Goal: Information Seeking & Learning: Learn about a topic

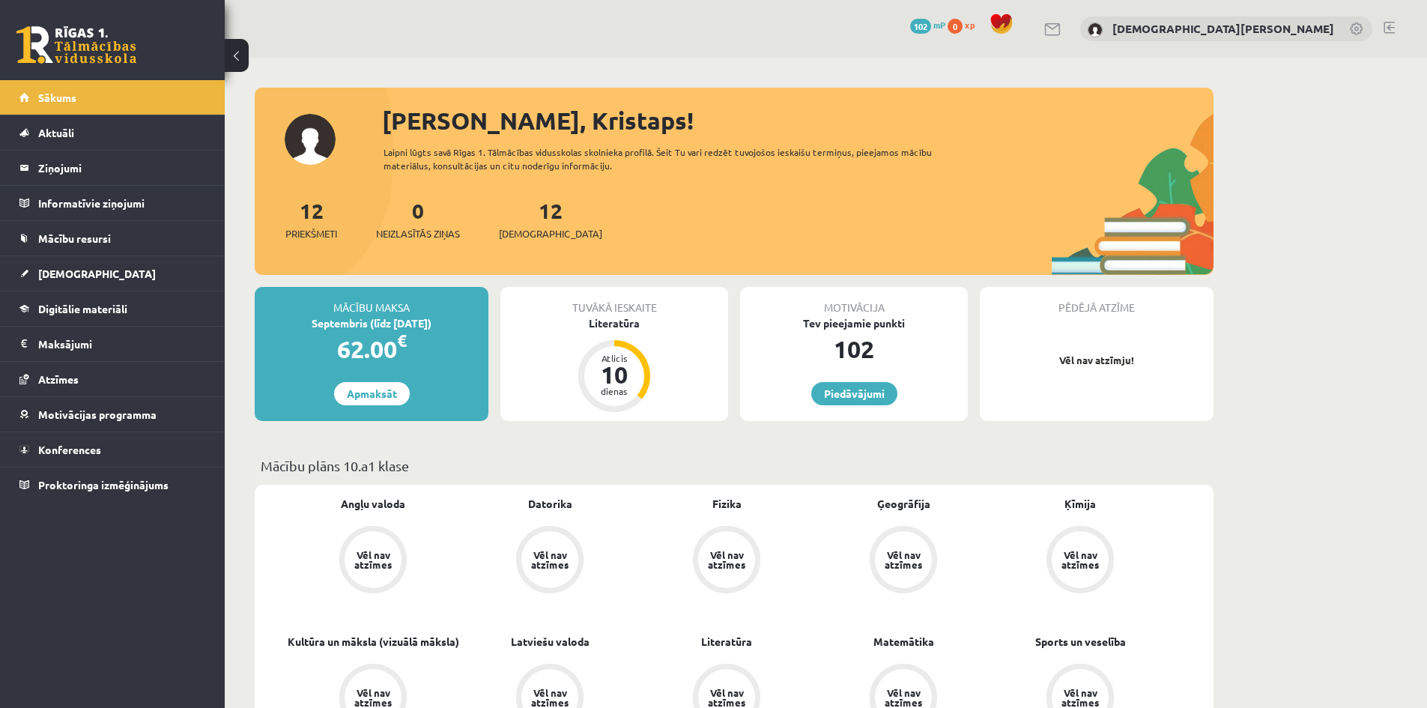
click at [646, 344] on div "Tuvākā ieskaite Literatūra Atlicis 10 dienas" at bounding box center [614, 354] width 228 height 134
click at [610, 313] on div "Tuvākā ieskaite" at bounding box center [614, 301] width 228 height 28
click at [614, 321] on div "Literatūra" at bounding box center [614, 323] width 228 height 16
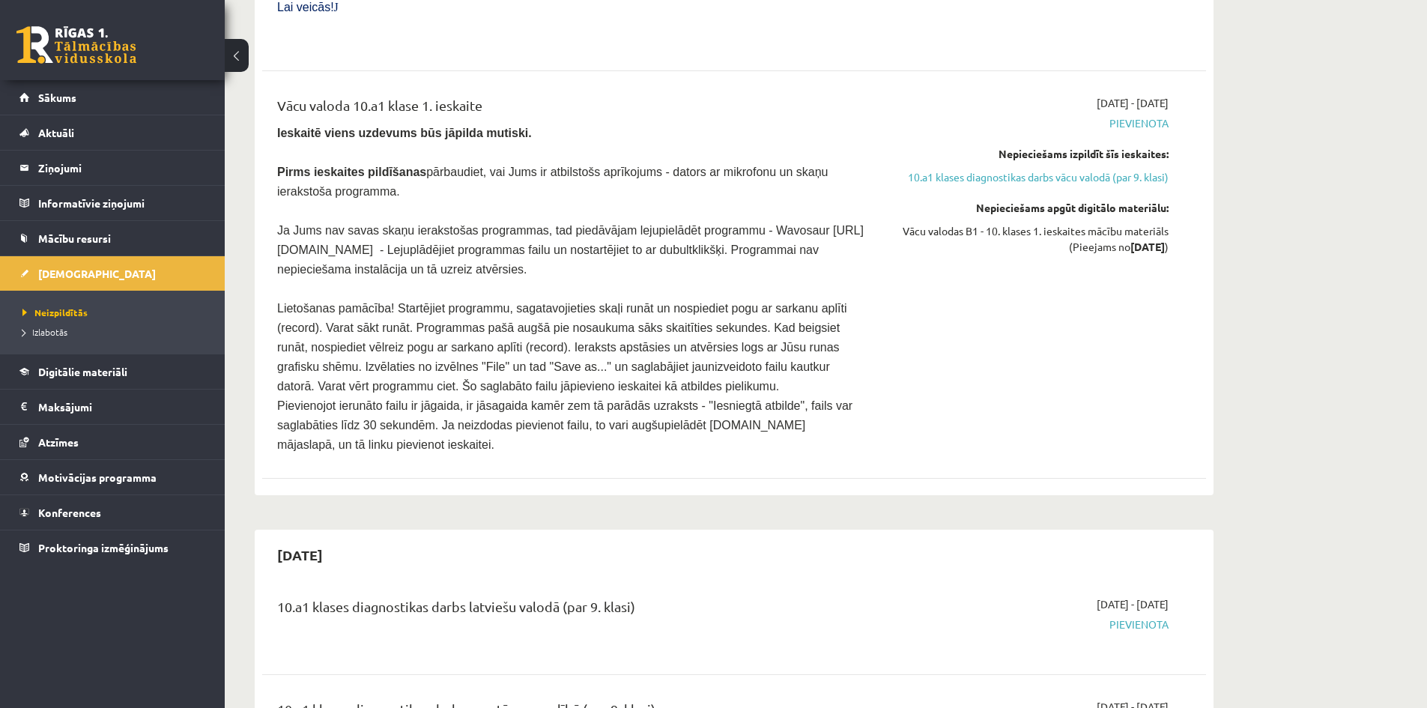
scroll to position [3521, 0]
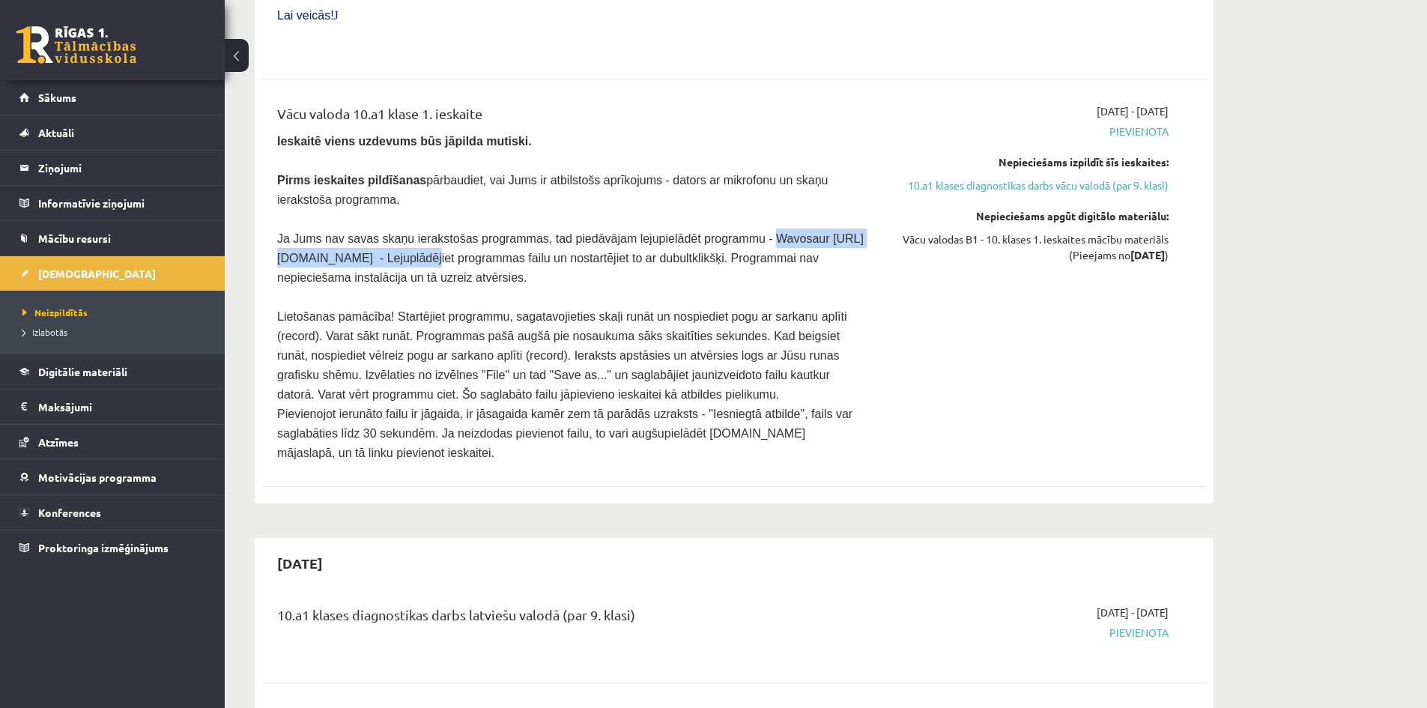
drag, startPoint x: 726, startPoint y: 199, endPoint x: 440, endPoint y: 216, distance: 286.7
click at [440, 232] on span "Ja Jums nav savas skaņu ierakstošas programmas, tad piedāvājam lejupielādēt pro…" at bounding box center [570, 258] width 587 height 52
click at [329, 408] on span "Pievienojot ierunāto failu ir jāgaida, ir jāsagaida kamēr zem tā parādās uzraks…" at bounding box center [564, 434] width 575 height 52
drag, startPoint x: 730, startPoint y: 200, endPoint x: 440, endPoint y: 216, distance: 290.4
click at [440, 232] on span "Ja Jums nav savas skaņu ierakstošas programmas, tad piedāvājam lejupielādēt pro…" at bounding box center [570, 258] width 587 height 52
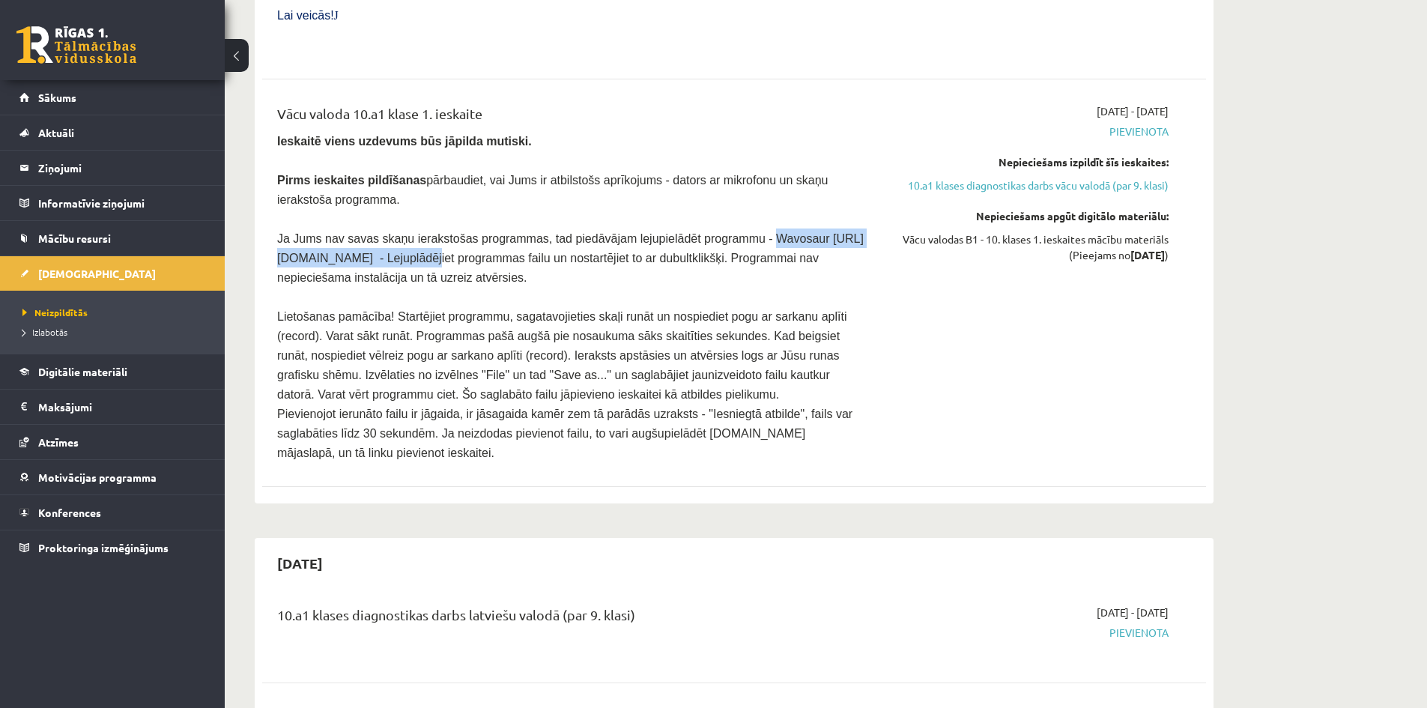
copy span "Wavosaur https://wavosaur.en.softonic.com"
click at [608, 88] on div "Vācu valoda 10.a1 klase 1. ieskaite Ieskaitē viens uzdevums būs jāpilda mutiski…" at bounding box center [734, 282] width 944 height 389
